Goal: Task Accomplishment & Management: Use online tool/utility

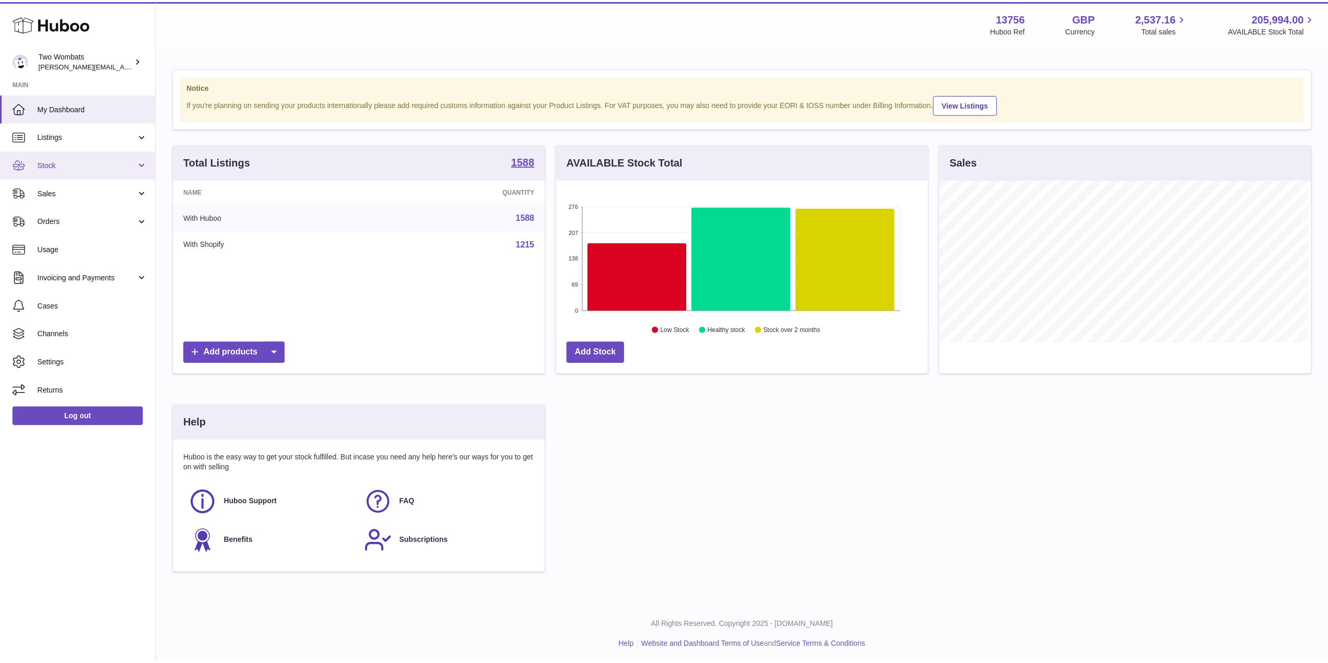
scroll to position [521966, 521758]
click at [139, 163] on link "Stock" at bounding box center [78, 164] width 156 height 28
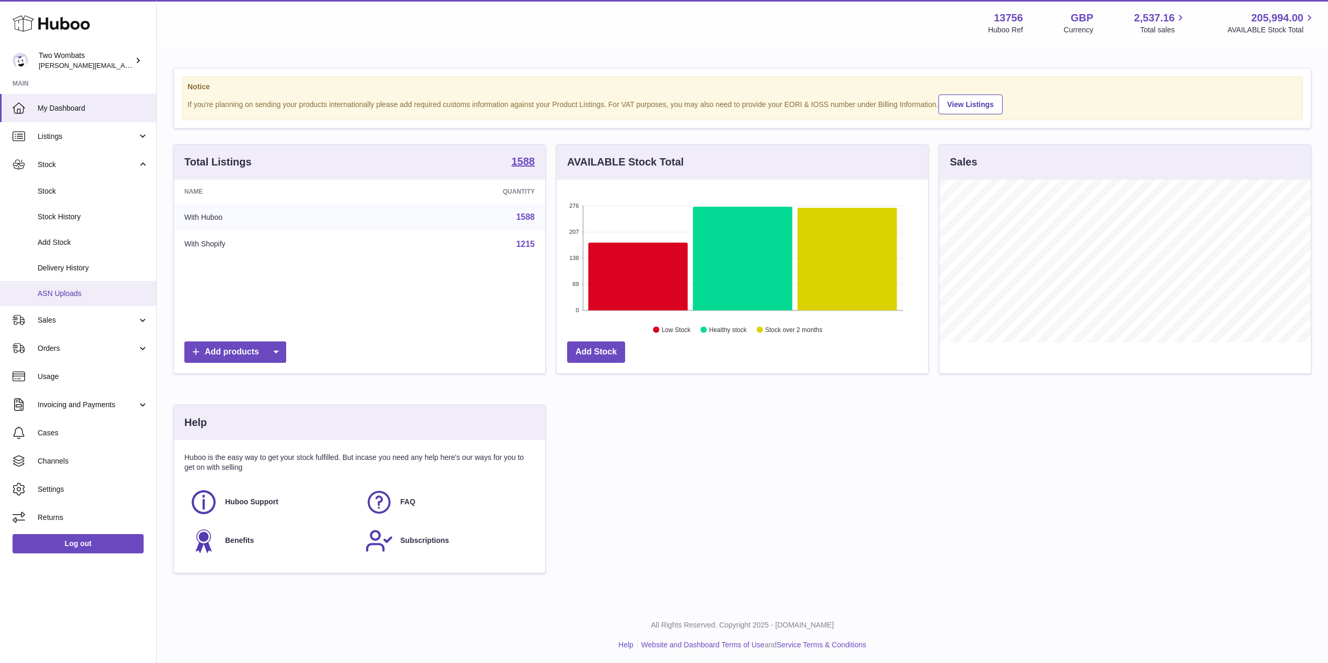
click at [87, 290] on span "ASN Uploads" at bounding box center [93, 294] width 111 height 10
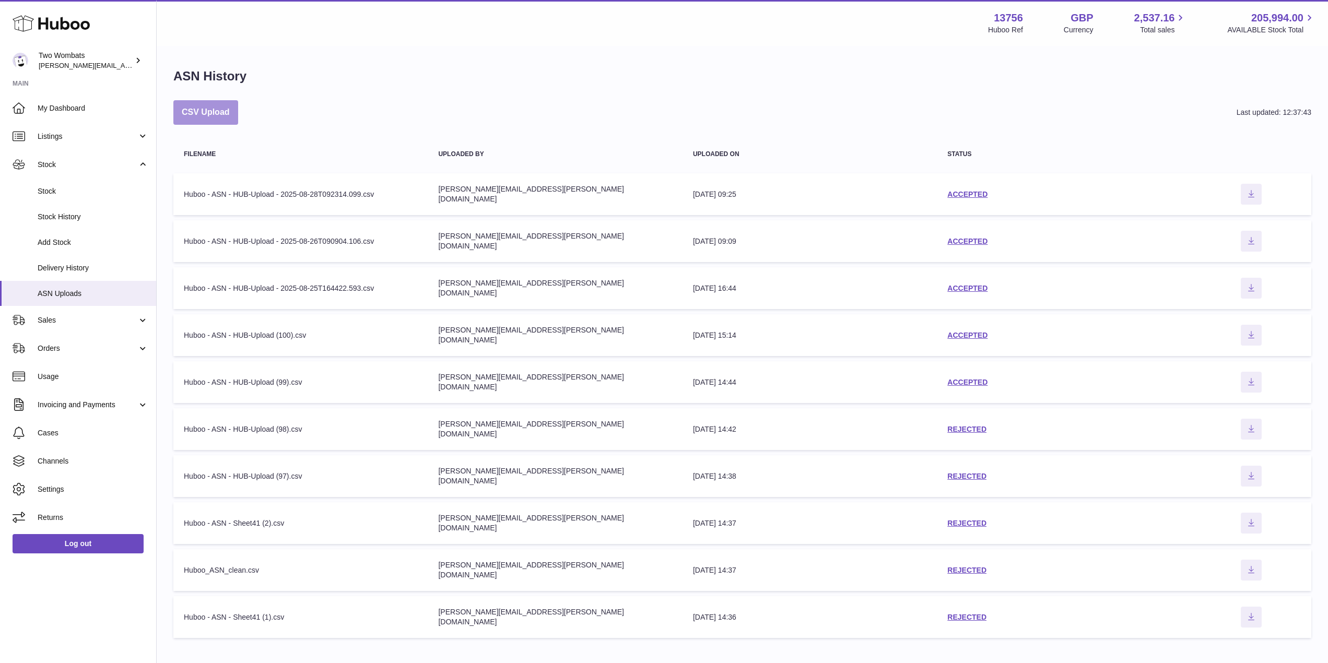
click at [206, 111] on button "CSV Upload" at bounding box center [205, 112] width 65 height 25
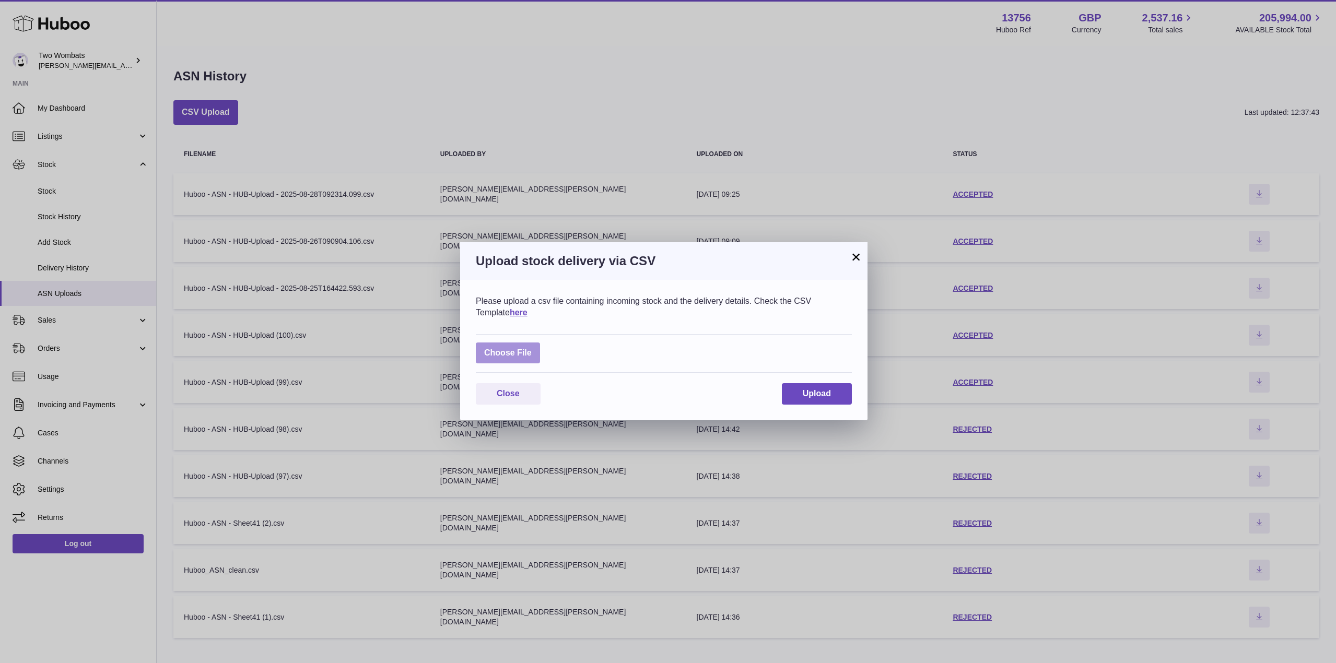
click at [514, 354] on label at bounding box center [508, 353] width 64 height 21
click at [532, 348] on input "file" at bounding box center [532, 348] width 1 height 1
type input "**********"
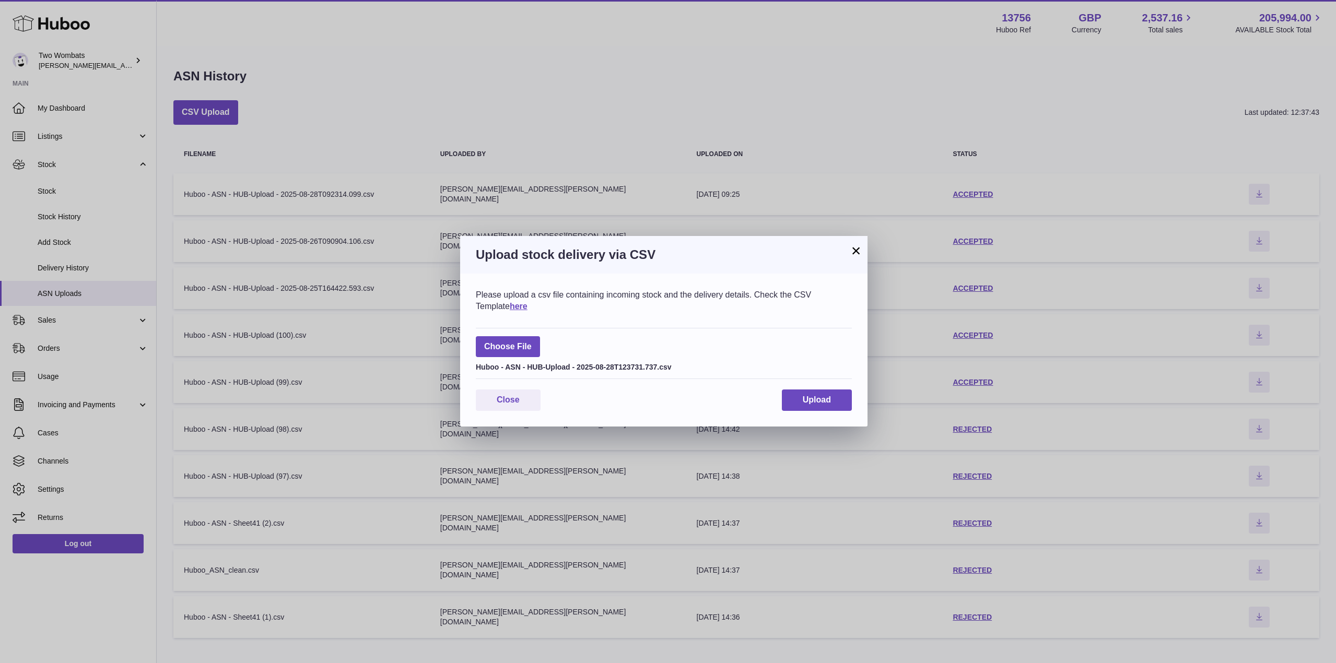
click at [815, 388] on div "Please upload a csv file containing incoming stock and the delivery details. Ch…" at bounding box center [663, 350] width 407 height 153
click at [816, 398] on span "Upload" at bounding box center [817, 399] width 28 height 9
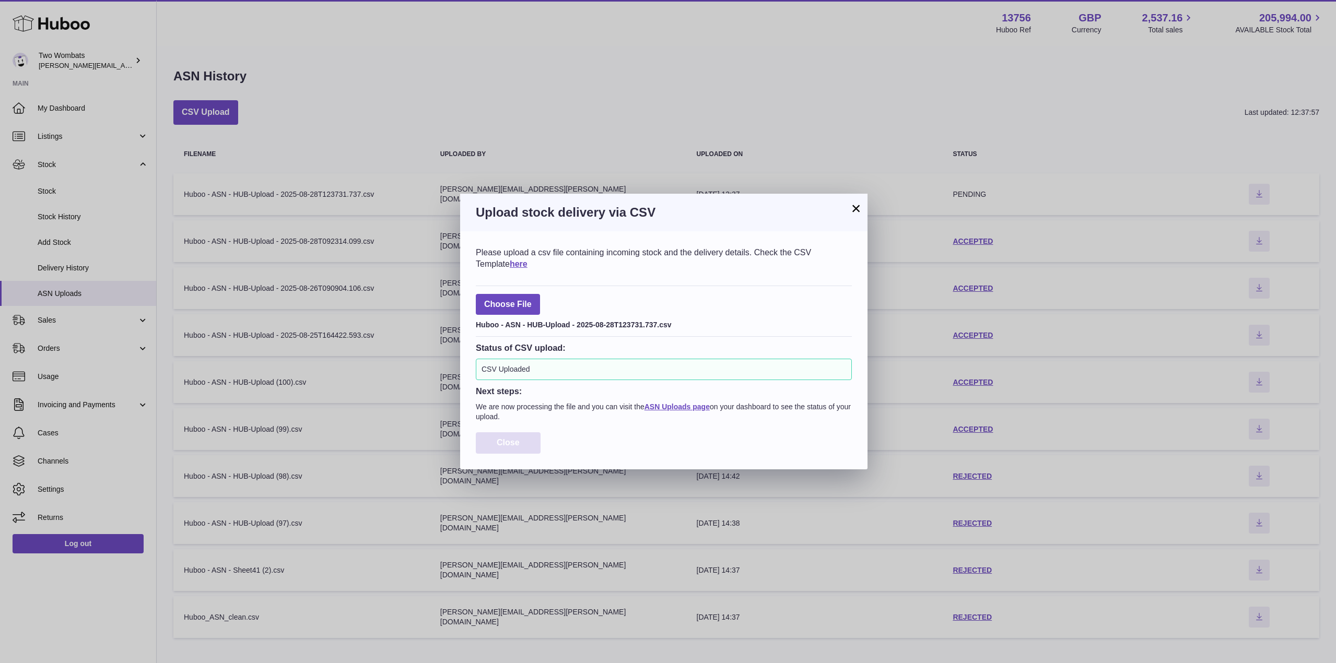
click at [504, 452] on button "Close" at bounding box center [508, 442] width 65 height 21
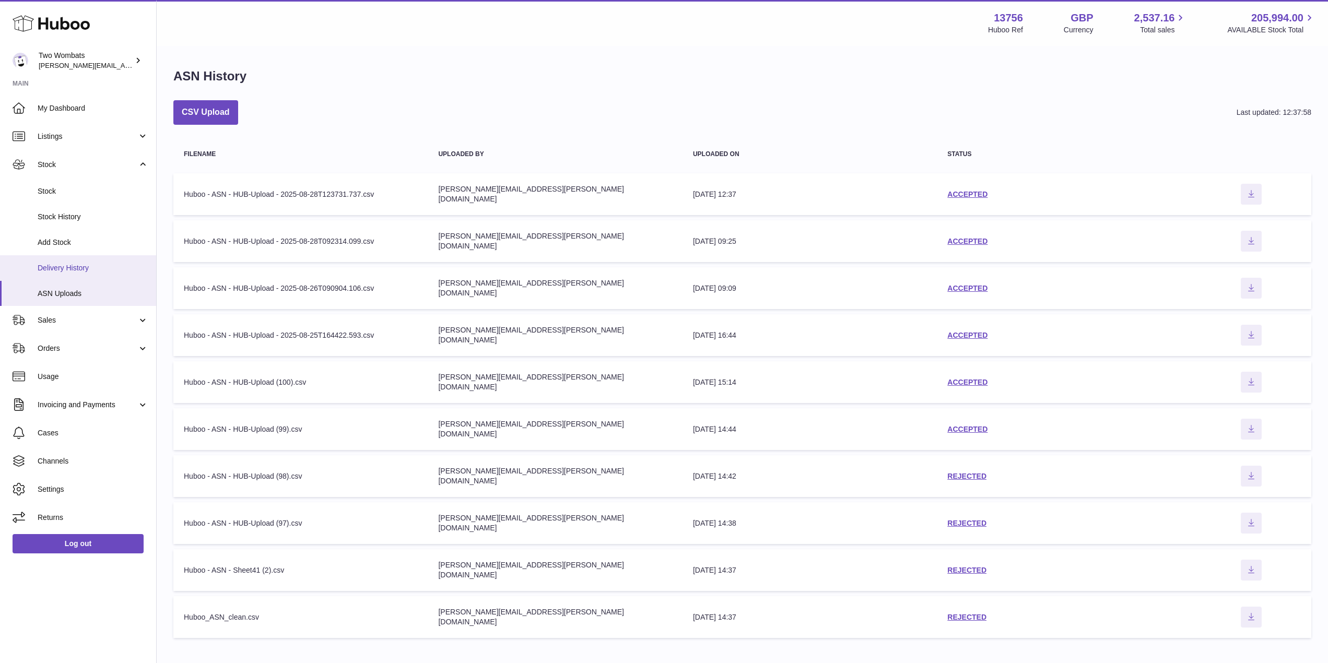
click at [92, 264] on span "Delivery History" at bounding box center [93, 268] width 111 height 10
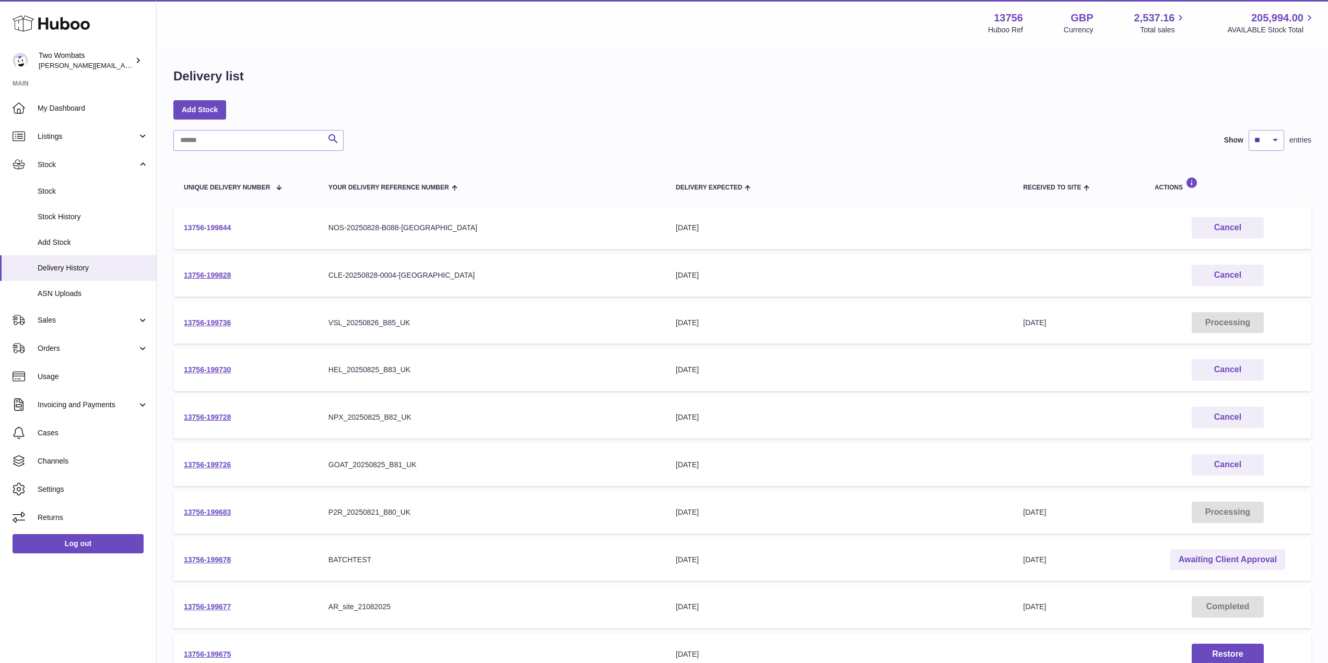
click at [216, 226] on link "13756-199844" at bounding box center [207, 227] width 47 height 8
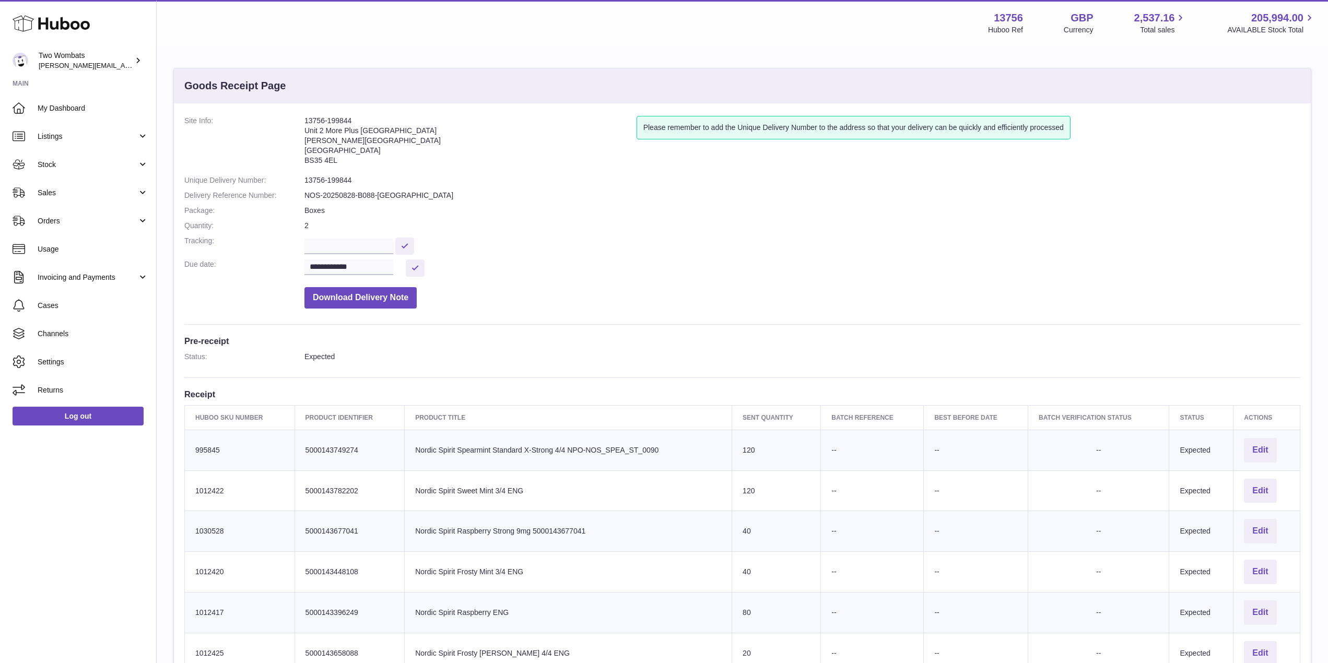
drag, startPoint x: 338, startPoint y: 161, endPoint x: 303, endPoint y: 117, distance: 56.5
click at [303, 117] on dl "**********" at bounding box center [742, 215] width 1116 height 198
copy dl "13756-199844 Unit 2 [GEOGRAPHIC_DATA][PERSON_NAME][STREET_ADDRESS]"
